Goal: Task Accomplishment & Management: Understand process/instructions

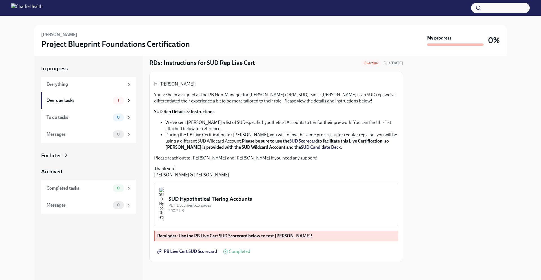
scroll to position [76, 0]
click at [260, 200] on div "SUD Hypothetical Tiering Accounts" at bounding box center [281, 198] width 225 height 7
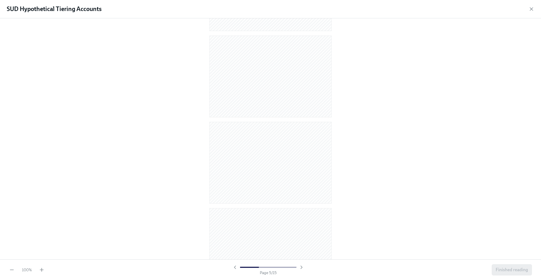
scroll to position [513, 0]
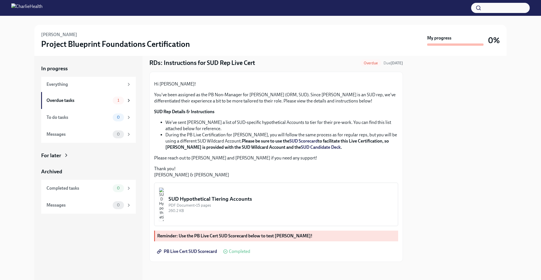
scroll to position [76, 0]
